Goal: Task Accomplishment & Management: Complete application form

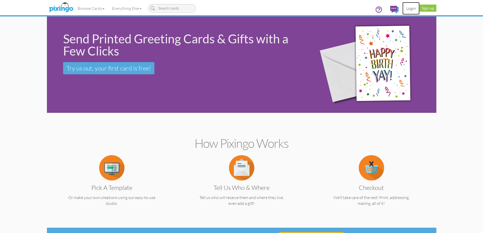
click at [415, 11] on link "Login" at bounding box center [410, 8] width 17 height 13
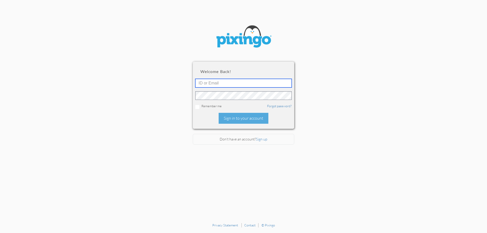
click at [246, 83] on input "text" at bounding box center [243, 83] width 96 height 9
type input "6090"
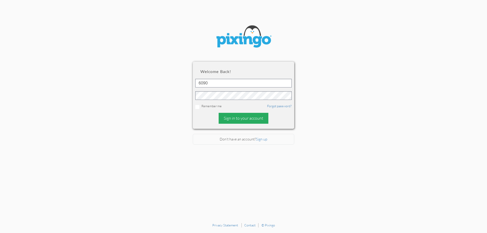
click at [259, 116] on div "Sign in to your account" at bounding box center [243, 118] width 50 height 11
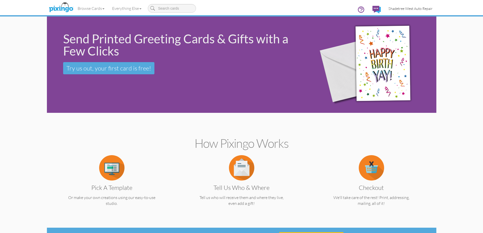
click at [397, 8] on span "Shadetree West Auto Repair" at bounding box center [410, 8] width 44 height 4
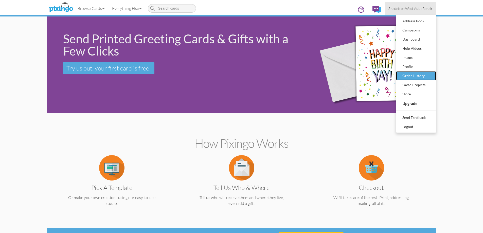
click at [428, 77] on div "Order History" at bounding box center [416, 76] width 30 height 8
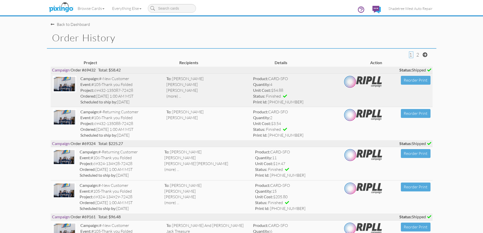
click at [191, 94] on div "(more) ..." at bounding box center [207, 96] width 83 height 6
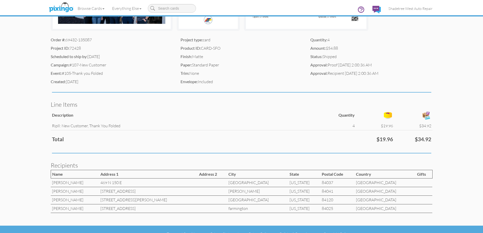
scroll to position [146, 0]
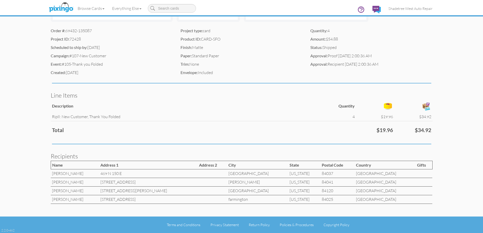
click at [131, 190] on td "5570 Kathleen Ave" at bounding box center [148, 191] width 99 height 9
click at [124, 198] on td "843 Snowberry Lane" at bounding box center [148, 199] width 99 height 9
click at [23, 167] on order-history-detail "Toggle navigation Visit Pixingo Mobile Browse Cards Business Accounting Automot…" at bounding box center [241, 43] width 483 height 379
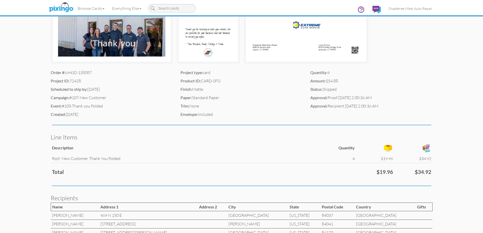
scroll to position [45, 0]
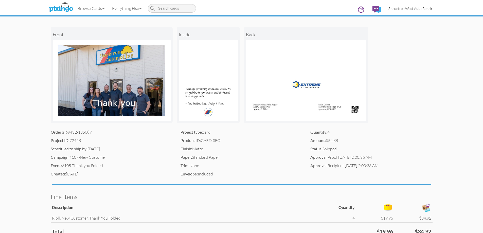
click at [406, 13] on link "Shadetree West Auto Repair" at bounding box center [410, 8] width 52 height 13
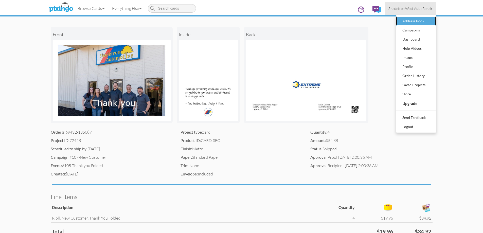
click at [425, 21] on div "Address Book" at bounding box center [416, 21] width 30 height 8
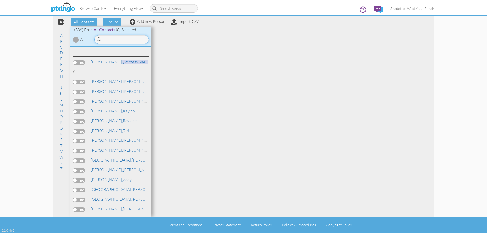
click at [123, 40] on input at bounding box center [121, 39] width 54 height 9
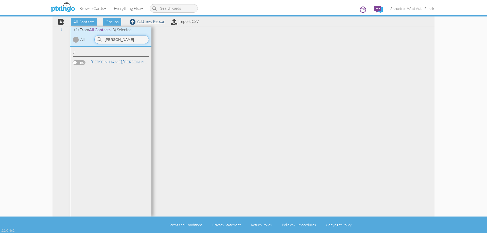
type input "sandra"
click at [150, 21] on link "Add new Person" at bounding box center [147, 21] width 36 height 5
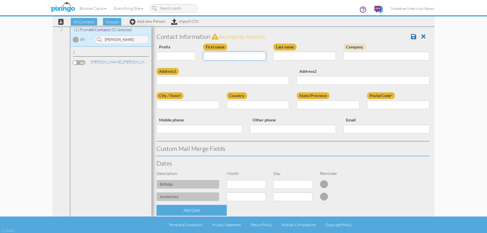
click at [203, 56] on input "First name" at bounding box center [234, 56] width 63 height 9
type input "[PERSON_NAME]"
click at [289, 57] on input "Last name" at bounding box center [304, 56] width 63 height 9
type input "Goad"
click at [281, 81] on input "Address1" at bounding box center [222, 80] width 133 height 9
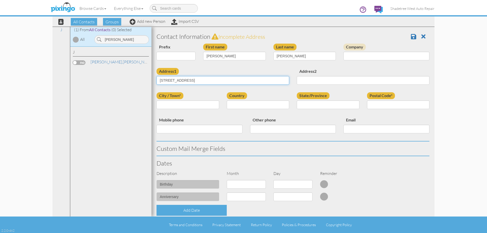
type input "1125 N Main Street APT 5T"
click at [162, 103] on input "City / Town*" at bounding box center [187, 104] width 63 height 9
type input "Layton"
click at [235, 106] on select "United States -------------- Afghanistan Albania Algeria American Samoa Andorra…" at bounding box center [258, 104] width 63 height 9
select select "object:3221"
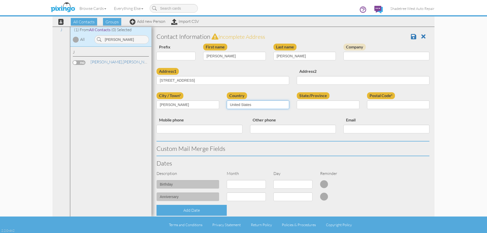
click at [227, 100] on select "United States -------------- Afghanistan Albania Algeria American Samoa Andorra…" at bounding box center [258, 104] width 63 height 9
click at [310, 104] on select "AA (Military) AE (Military) Alabama Alaska American Samoa AP (Military) Arizona…" at bounding box center [327, 104] width 63 height 9
select select "object:3520"
click at [296, 100] on select "AA (Military) AE (Military) Alabama Alaska American Samoa AP (Military) Arizona…" at bounding box center [327, 104] width 63 height 9
click at [396, 107] on input "Postal Code*" at bounding box center [398, 104] width 63 height 9
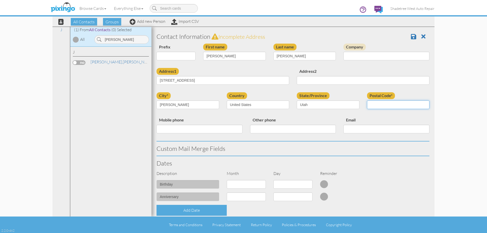
type input "84041"
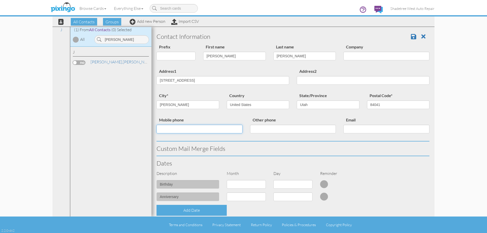
click at [181, 128] on input "Mobile phone" at bounding box center [199, 129] width 86 height 9
type input "5598640051"
click at [370, 183] on div "birthday 1 - Jan 2 - Feb 3 - Mar 4 - Apr 5 - May 6 - Jun 7 - Jul 8 - Aug 9 - Se…" at bounding box center [293, 186] width 280 height 12
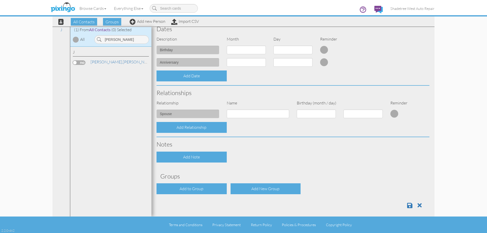
scroll to position [138, 0]
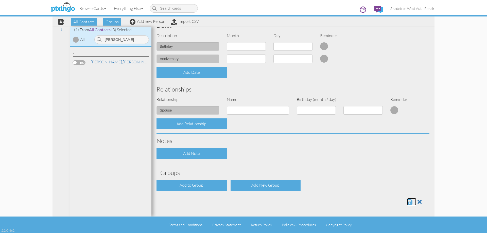
click at [407, 200] on span at bounding box center [409, 202] width 5 height 6
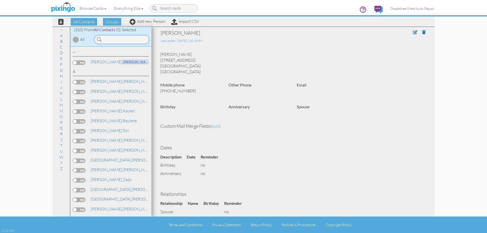
click at [104, 39] on input at bounding box center [121, 39] width 54 height 9
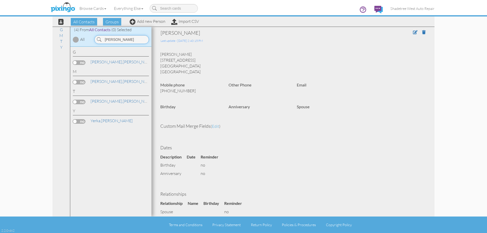
drag, startPoint x: 120, startPoint y: 39, endPoint x: 85, endPoint y: 41, distance: 35.3
click at [86, 41] on div "(4) From All Contacts (0) Selected All ryan" at bounding box center [110, 37] width 81 height 20
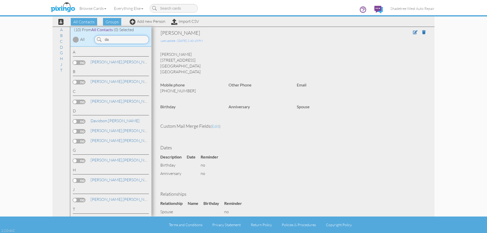
type input "d"
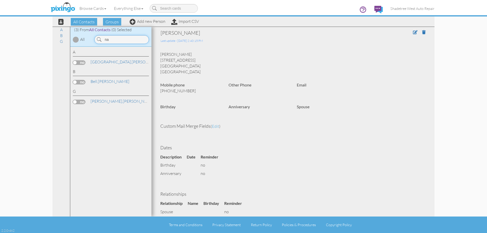
type input "n"
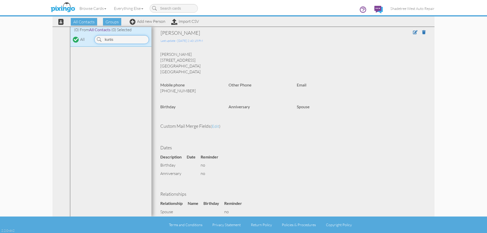
type input "kurtis"
click at [138, 24] on div "All Contacts Groups Add new Person Import CSV" at bounding box center [126, 21] width 147 height 9
click at [140, 23] on link "Add new Person" at bounding box center [147, 21] width 36 height 5
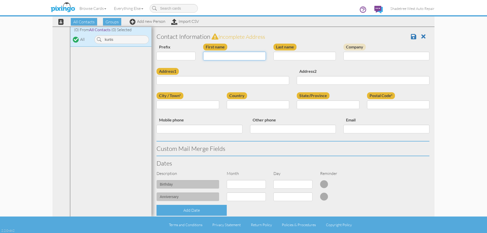
click at [217, 56] on input "First name" at bounding box center [234, 56] width 63 height 9
type input "Kurtis"
click at [283, 56] on input "Last name" at bounding box center [304, 56] width 63 height 9
type input "Koch"
click at [279, 80] on input "Address1" at bounding box center [222, 80] width 133 height 9
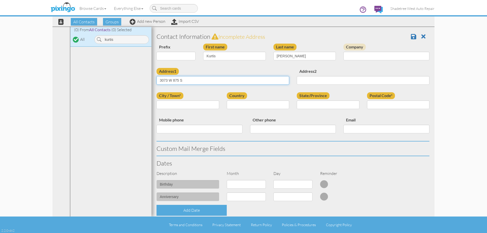
type input "3073 W 875 S"
click at [199, 107] on input "City / Town*" at bounding box center [187, 104] width 63 height 9
type input "syracuse"
click at [236, 104] on select "[GEOGRAPHIC_DATA] -------------- [GEOGRAPHIC_DATA] [GEOGRAPHIC_DATA] [GEOGRAPHI…" at bounding box center [258, 104] width 63 height 9
select select "object:2640"
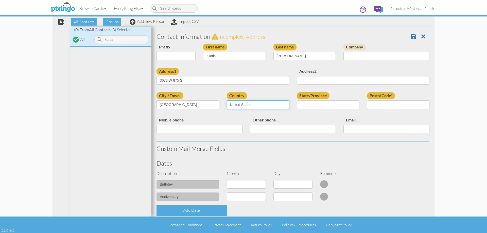
click at [227, 100] on select "[GEOGRAPHIC_DATA] -------------- [GEOGRAPHIC_DATA] [GEOGRAPHIC_DATA] [GEOGRAPHI…" at bounding box center [258, 104] width 63 height 9
click at [321, 104] on select "AA (Military) AE (Military) [US_STATE] [US_STATE] [US_STATE] AP (Military) [US_…" at bounding box center [327, 104] width 63 height 9
select select "object:2939"
click at [296, 100] on select "AA (Military) AE (Military) [US_STATE] [US_STATE] [US_STATE] AP (Military) [US_…" at bounding box center [327, 104] width 63 height 9
click at [383, 106] on input "Postal Code*" at bounding box center [398, 104] width 63 height 9
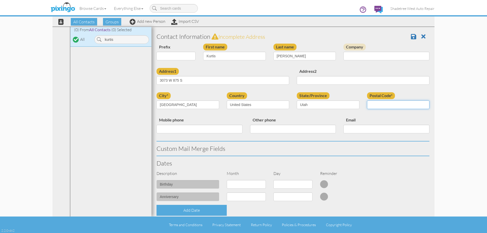
type input "84075"
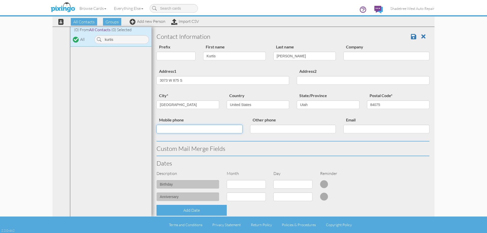
click at [217, 130] on input "Mobile phone" at bounding box center [199, 129] width 86 height 9
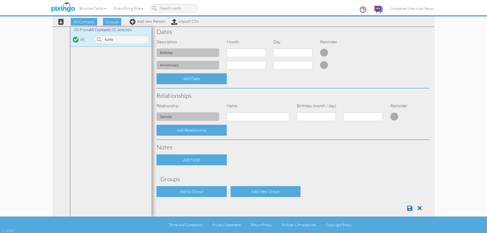
scroll to position [138, 0]
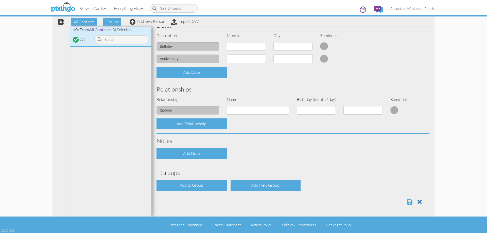
type input "4352254500"
click at [407, 201] on span at bounding box center [409, 202] width 5 height 6
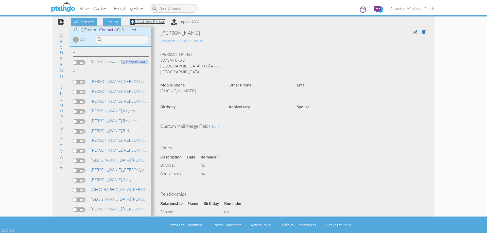
click at [151, 21] on link "Add new Person" at bounding box center [147, 21] width 36 height 5
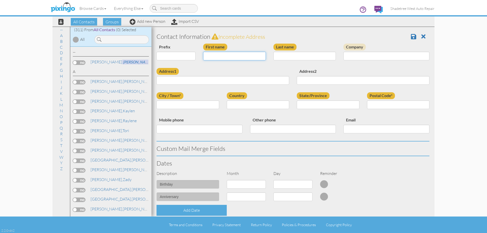
click at [231, 55] on input "First name" at bounding box center [234, 56] width 63 height 9
click at [106, 37] on input at bounding box center [121, 39] width 54 height 9
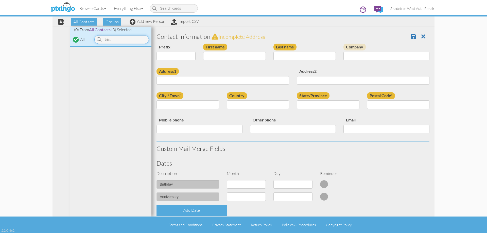
type input "trist"
click at [250, 57] on input "First name" at bounding box center [234, 56] width 63 height 9
click at [212, 57] on input "Trisan" at bounding box center [234, 56] width 63 height 9
type input "[PERSON_NAME]"
click at [278, 54] on input "Last name" at bounding box center [304, 56] width 63 height 9
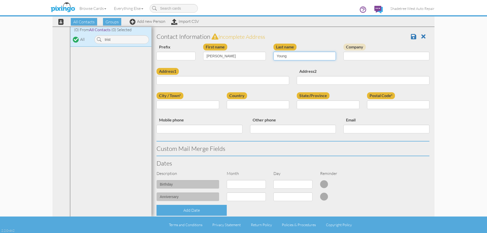
type input "Young"
click at [269, 83] on input "Address1" at bounding box center [222, 80] width 133 height 9
type input "66 N 1350 W"
click at [194, 104] on input "City / Town*" at bounding box center [187, 104] width 63 height 9
type input "Layton"
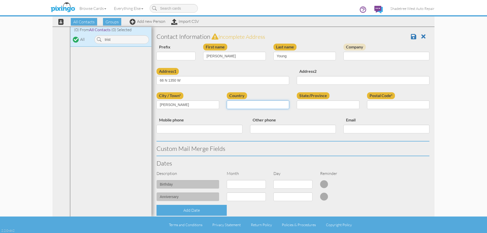
drag, startPoint x: 246, startPoint y: 105, endPoint x: 248, endPoint y: 107, distance: 2.9
click at [246, 105] on select "United States -------------- Afghanistan Albania Algeria American Samoa Andorra…" at bounding box center [258, 104] width 63 height 9
select select "object:1176"
click at [227, 100] on select "United States -------------- Afghanistan Albania Algeria American Samoa Andorra…" at bounding box center [258, 104] width 63 height 9
click at [328, 106] on select "AA (Military) AE (Military) Alabama Alaska American Samoa AP (Military) Arizona…" at bounding box center [327, 104] width 63 height 9
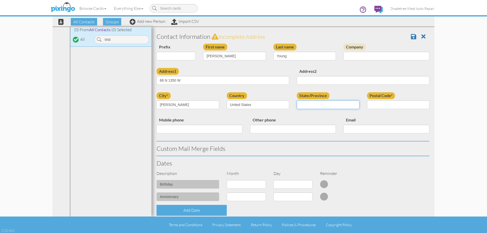
select select "object:1494"
click at [296, 100] on select "AA (Military) AE (Military) Alabama Alaska American Samoa AP (Military) Arizona…" at bounding box center [327, 104] width 63 height 9
click at [398, 104] on input "Postal Code*" at bounding box center [398, 104] width 63 height 9
type input "84041"
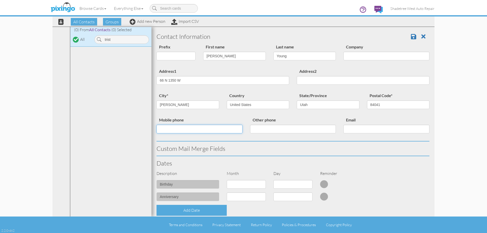
click at [198, 130] on input "Mobile phone" at bounding box center [199, 129] width 86 height 9
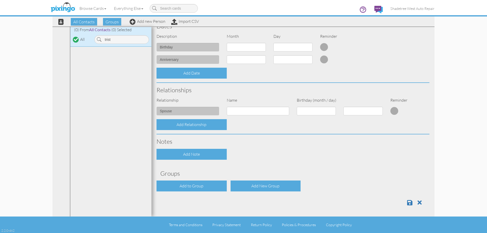
scroll to position [138, 0]
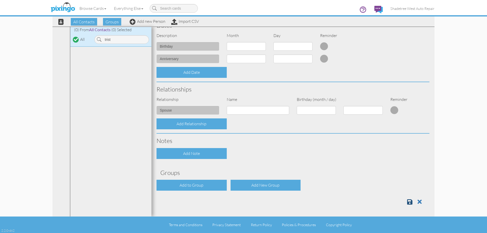
type input "8012001029"
click at [409, 199] on link at bounding box center [411, 202] width 9 height 8
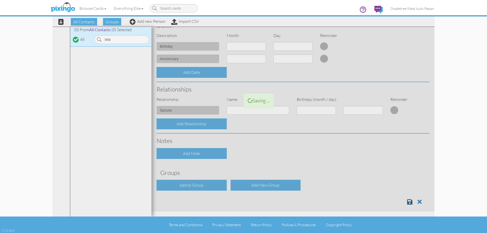
click at [409, 199] on div at bounding box center [292, 50] width 283 height 322
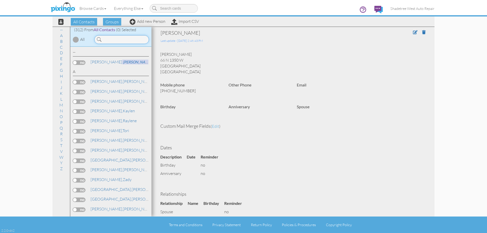
click at [124, 41] on input at bounding box center [121, 39] width 54 height 9
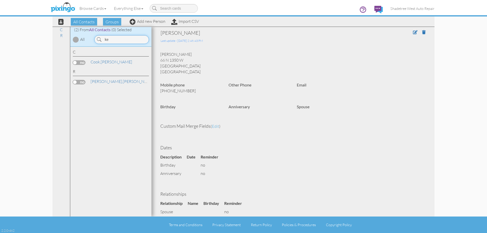
type input "k"
type input "rachel"
click at [141, 23] on link "Add new Person" at bounding box center [147, 21] width 36 height 5
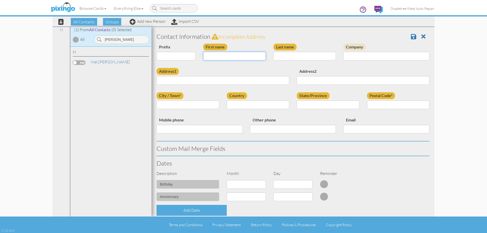
click at [234, 57] on input "First name" at bounding box center [234, 56] width 63 height 9
type input "Rachel"
click at [278, 59] on input "Last name" at bounding box center [304, 56] width 63 height 9
type input "Jones"
click at [259, 79] on input "Address1" at bounding box center [222, 80] width 133 height 9
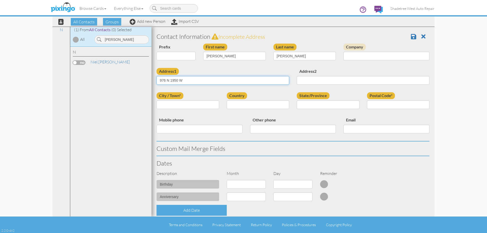
type input "976 N 1950 W"
click at [203, 102] on input "City / Town*" at bounding box center [187, 104] width 63 height 9
type input "[PERSON_NAME]"
click at [236, 104] on select "[GEOGRAPHIC_DATA] -------------- [GEOGRAPHIC_DATA] [GEOGRAPHIC_DATA] [GEOGRAPHI…" at bounding box center [258, 104] width 63 height 9
select select "object:1897"
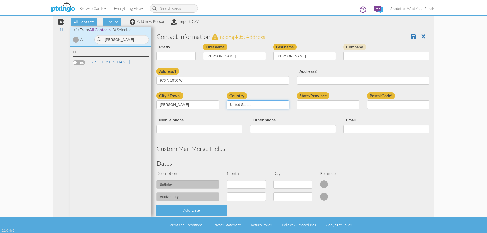
click at [227, 100] on select "[GEOGRAPHIC_DATA] -------------- [GEOGRAPHIC_DATA] [GEOGRAPHIC_DATA] [GEOGRAPHI…" at bounding box center [258, 104] width 63 height 9
click at [327, 104] on select "AA (Military) AE (Military) [US_STATE] [US_STATE] [US_STATE] AP (Military) [US_…" at bounding box center [327, 104] width 63 height 9
select select "object:2196"
click at [296, 100] on select "AA (Military) AE (Military) [US_STATE] [US_STATE] [US_STATE] AP (Military) [US_…" at bounding box center [327, 104] width 63 height 9
click at [397, 102] on input "Postal Code*" at bounding box center [398, 104] width 63 height 9
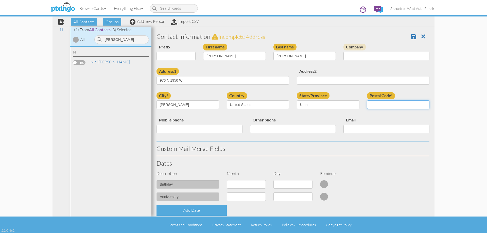
type input "84041"
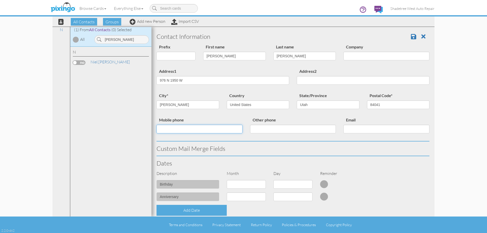
click at [206, 127] on input "Mobile phone" at bounding box center [199, 129] width 86 height 9
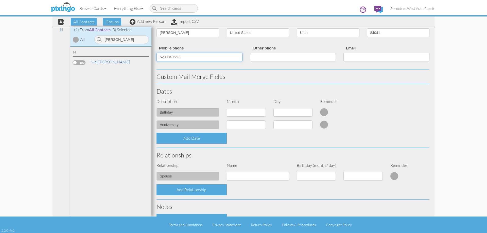
scroll to position [127, 0]
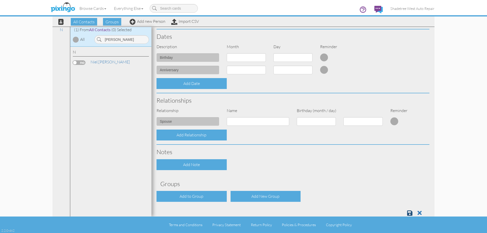
type input "5209049569"
click at [409, 215] on link at bounding box center [411, 213] width 9 height 8
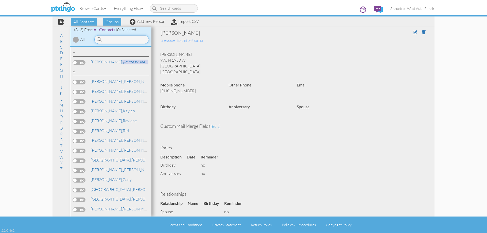
click at [131, 41] on input at bounding box center [121, 39] width 54 height 9
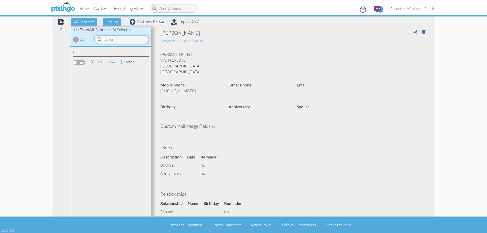
type input "colton"
click at [148, 23] on link "Add new Person" at bounding box center [147, 21] width 36 height 5
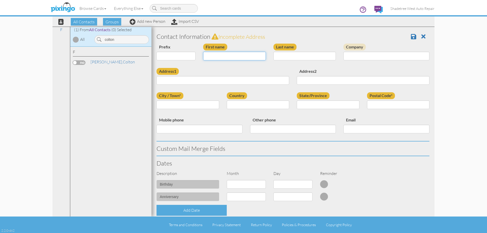
click at [221, 57] on input "First name" at bounding box center [234, 56] width 63 height 9
type input "Colton"
click at [281, 57] on input "Last name" at bounding box center [304, 56] width 63 height 9
type input "Gomez"
click at [272, 79] on input "Address1" at bounding box center [222, 80] width 133 height 9
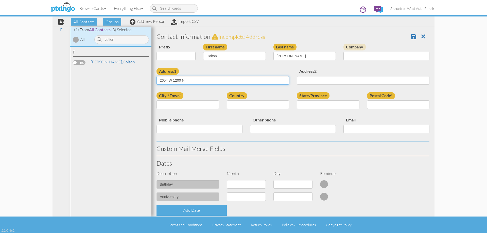
type input "2654 W 1200 N"
click at [184, 105] on input "City / Town*" at bounding box center [187, 104] width 63 height 9
type input "Layton"
click at [238, 103] on select "United States -------------- Afghanistan Albania Algeria American Samoa Andorra…" at bounding box center [258, 104] width 63 height 9
select select "object:1189"
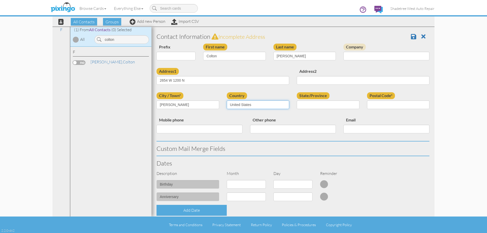
click at [227, 100] on select "United States -------------- Afghanistan Albania Algeria American Samoa Andorra…" at bounding box center [258, 104] width 63 height 9
click at [314, 104] on select "AA (Military) AE (Military) Alabama Alaska American Samoa AP (Military) Arizona…" at bounding box center [327, 104] width 63 height 9
select select "object:1488"
click at [296, 100] on select "AA (Military) AE (Military) Alabama Alaska American Samoa AP (Military) Arizona…" at bounding box center [327, 104] width 63 height 9
click at [398, 102] on input "Postal Code*" at bounding box center [398, 104] width 63 height 9
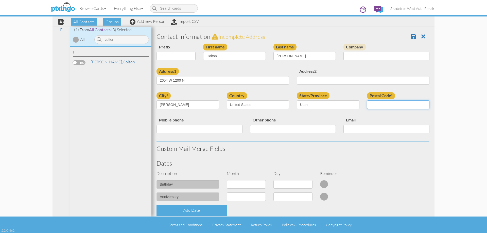
type input "84041"
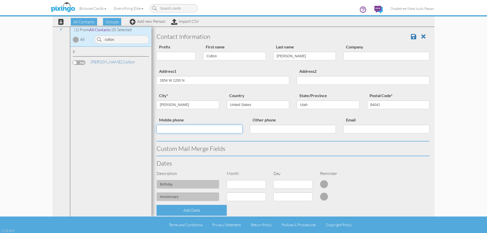
click at [193, 129] on input "Mobile phone" at bounding box center [199, 129] width 86 height 9
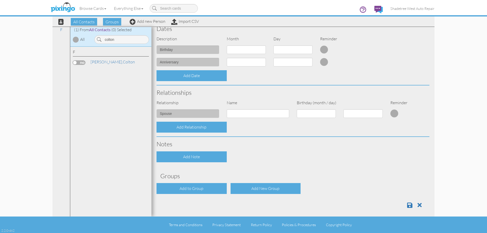
scroll to position [138, 0]
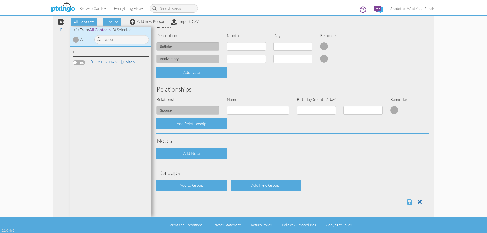
type input "8018078583"
click at [407, 202] on span at bounding box center [409, 202] width 5 height 6
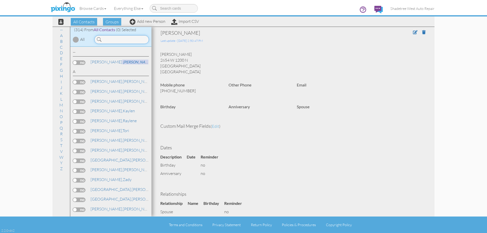
click at [124, 41] on input at bounding box center [121, 39] width 54 height 9
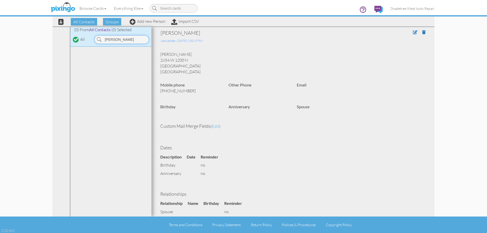
type input "[PERSON_NAME]"
click at [144, 24] on div "All Contacts Groups Add new Person Import CSV" at bounding box center [126, 21] width 147 height 9
click at [147, 22] on link "Add new Person" at bounding box center [147, 21] width 36 height 5
